Goal: Information Seeking & Learning: Learn about a topic

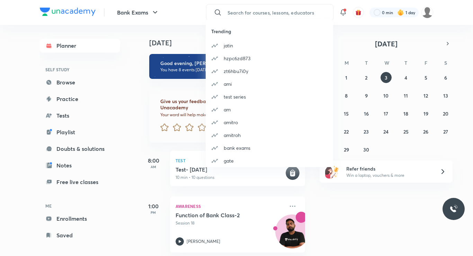
click at [140, 92] on div "Trending jatin hzpc6zd873 zt6hbu7i0y ami test series am amitro amitroh bank exa…" at bounding box center [236, 128] width 473 height 256
click at [140, 92] on div "Give us your feedback on learning with Unacademy Your word will help make Unaca…" at bounding box center [221, 111] width 165 height 64
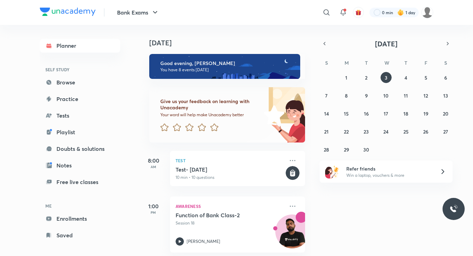
click at [331, 15] on div at bounding box center [326, 13] width 14 height 14
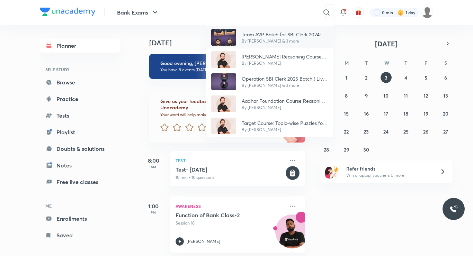
click at [305, 39] on p "By Abhijeet Mishra & 3 more" at bounding box center [284, 41] width 86 height 6
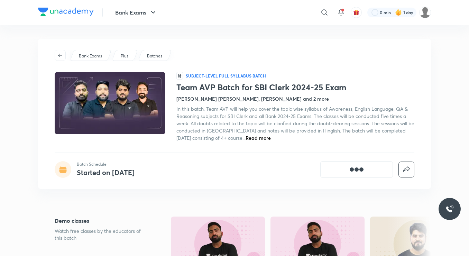
click at [161, 54] on p "Batches" at bounding box center [154, 56] width 15 height 6
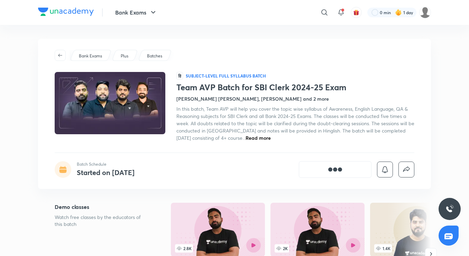
click at [158, 55] on p "Batches" at bounding box center [154, 56] width 15 height 6
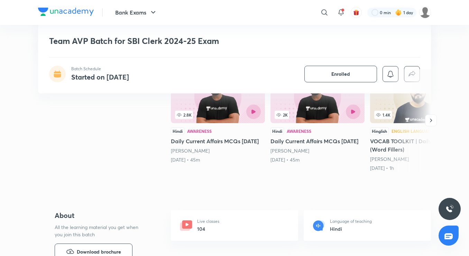
scroll to position [138, 0]
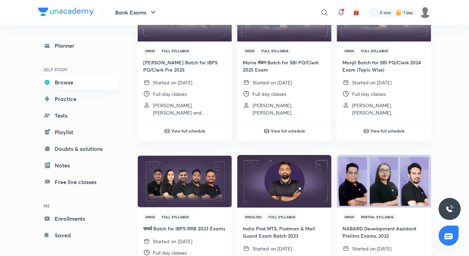
scroll to position [242, 0]
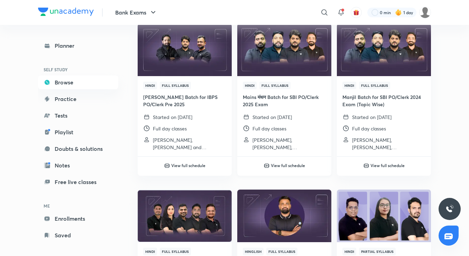
click at [268, 165] on img at bounding box center [267, 166] width 6 height 6
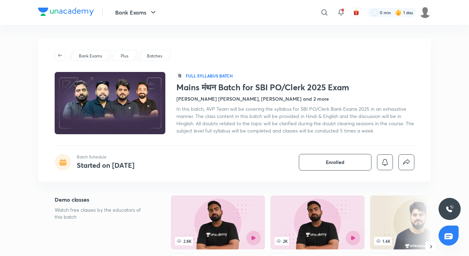
click at [52, 6] on div "Bank Exams ​ 0 min 1 day" at bounding box center [234, 12] width 393 height 25
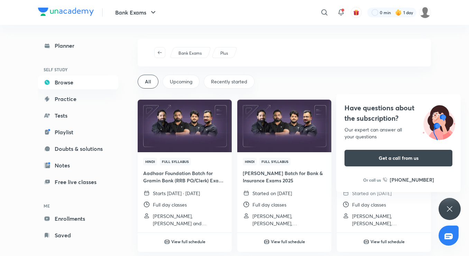
click at [450, 211] on icon at bounding box center [450, 209] width 8 height 8
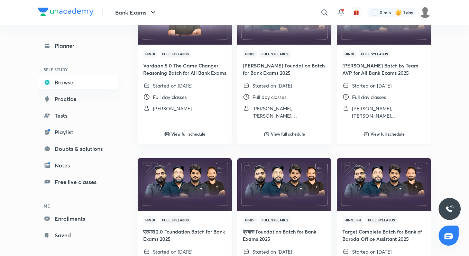
scroll to position [1072, 0]
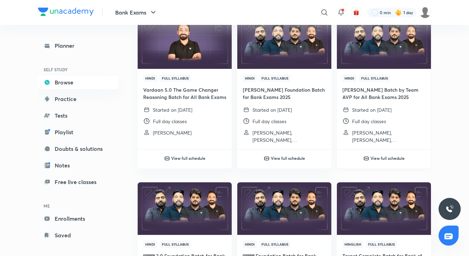
click at [377, 160] on h6 "View full schedule" at bounding box center [387, 158] width 34 height 6
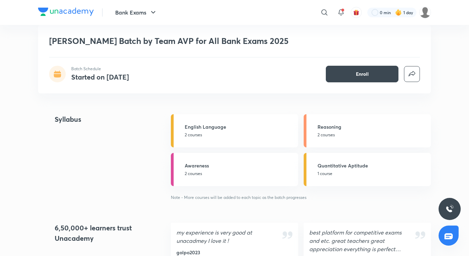
scroll to position [484, 0]
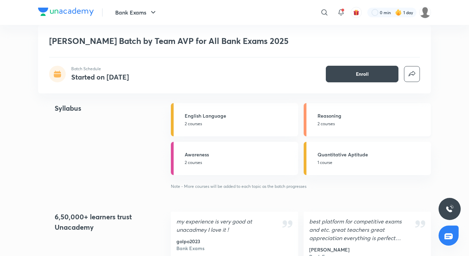
click at [324, 121] on p "2 courses" at bounding box center [372, 124] width 109 height 6
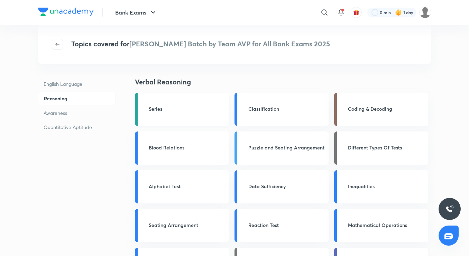
click at [198, 116] on link "Series" at bounding box center [182, 109] width 94 height 33
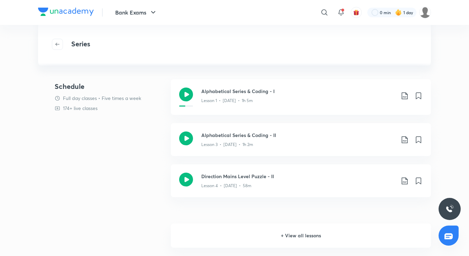
scroll to position [69, 0]
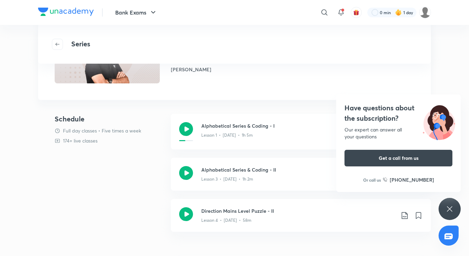
click at [449, 211] on icon at bounding box center [450, 209] width 8 height 8
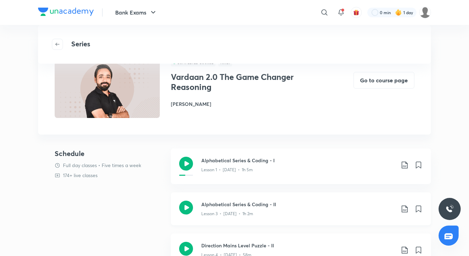
scroll to position [0, 0]
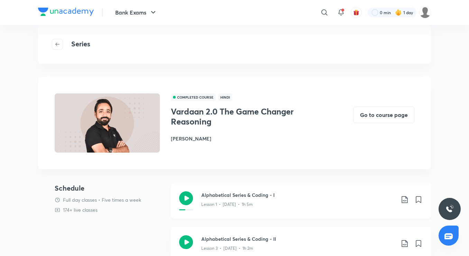
click at [184, 199] on icon at bounding box center [186, 198] width 14 height 14
